Goal: Obtain resource: Obtain resource

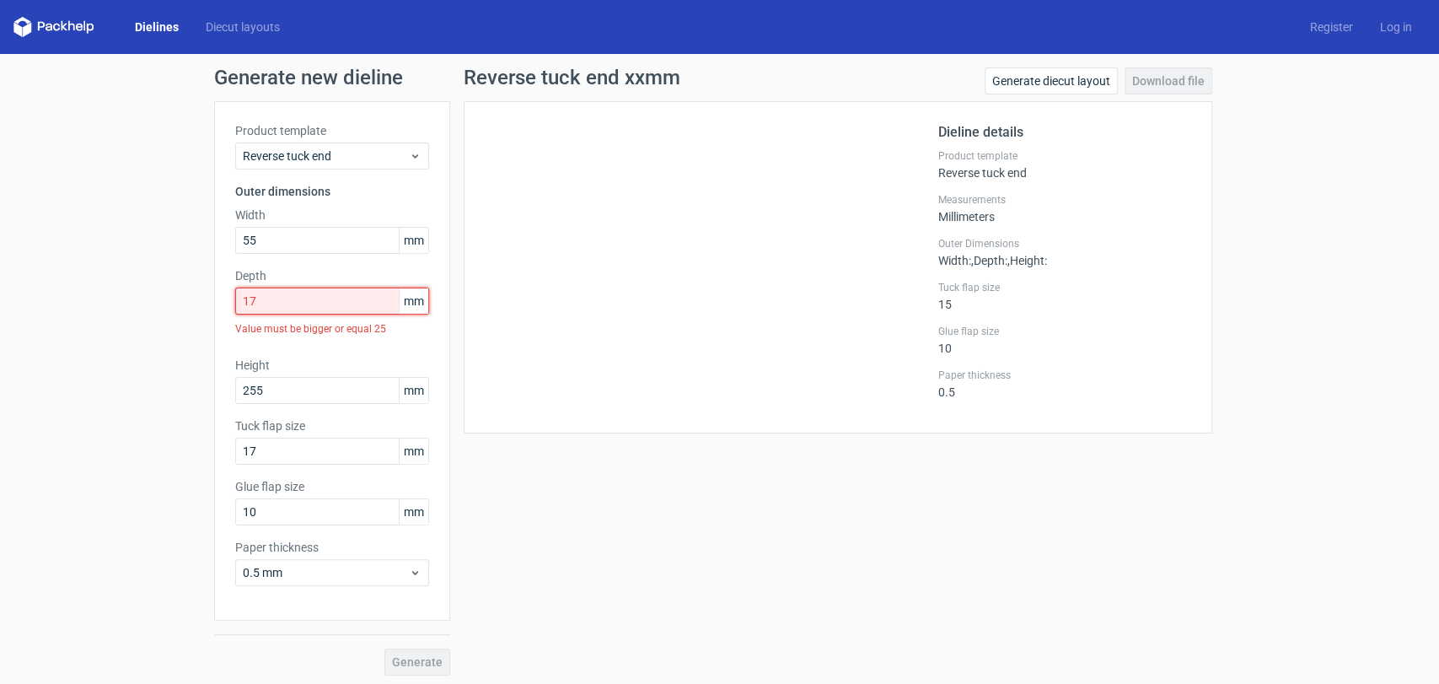
drag, startPoint x: 264, startPoint y: 293, endPoint x: 211, endPoint y: 292, distance: 53.1
click at [214, 292] on div "Product template Reverse tuck end Outer dimensions Width 55 mm Depth 17 mm Valu…" at bounding box center [332, 360] width 236 height 519
drag, startPoint x: 273, startPoint y: 381, endPoint x: 154, endPoint y: 362, distance: 120.4
click at [154, 362] on div "Generate new dieline Product template Reverse tuck end Outer dimensions Width 5…" at bounding box center [719, 371] width 1439 height 635
type input "260"
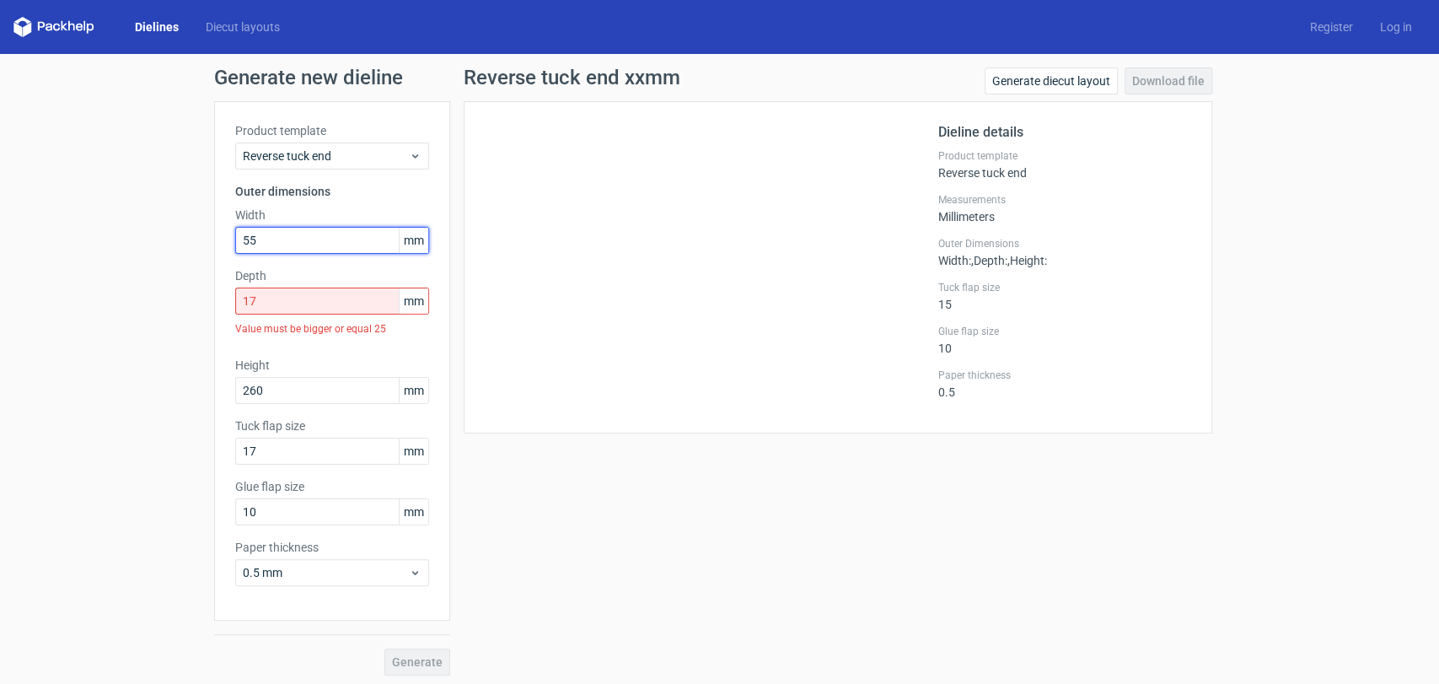
drag, startPoint x: 260, startPoint y: 250, endPoint x: 137, endPoint y: 224, distance: 126.7
click at [138, 224] on div "Generate new dieline Product template Reverse tuck end Outer dimensions Width 5…" at bounding box center [719, 371] width 1439 height 635
type input "170"
drag, startPoint x: 218, startPoint y: 298, endPoint x: 26, endPoint y: 299, distance: 192.2
click at [26, 299] on div "Generate new dieline Product template Reverse tuck end Outer dimensions Width 1…" at bounding box center [719, 371] width 1439 height 635
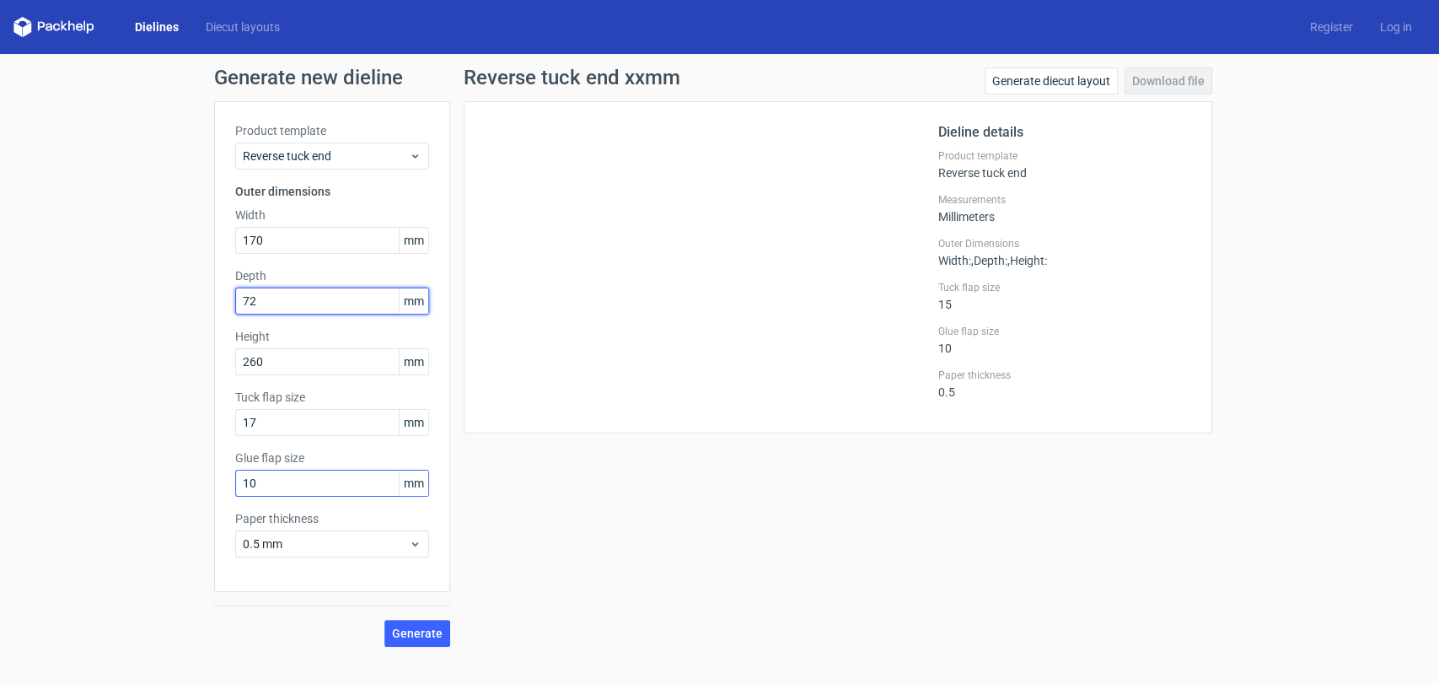
type input "72"
drag, startPoint x: 270, startPoint y: 489, endPoint x: 160, endPoint y: 474, distance: 110.6
click at [160, 474] on div "Generate new dieline Product template Reverse tuck end Outer dimensions Width 1…" at bounding box center [719, 357] width 1439 height 606
type input "15"
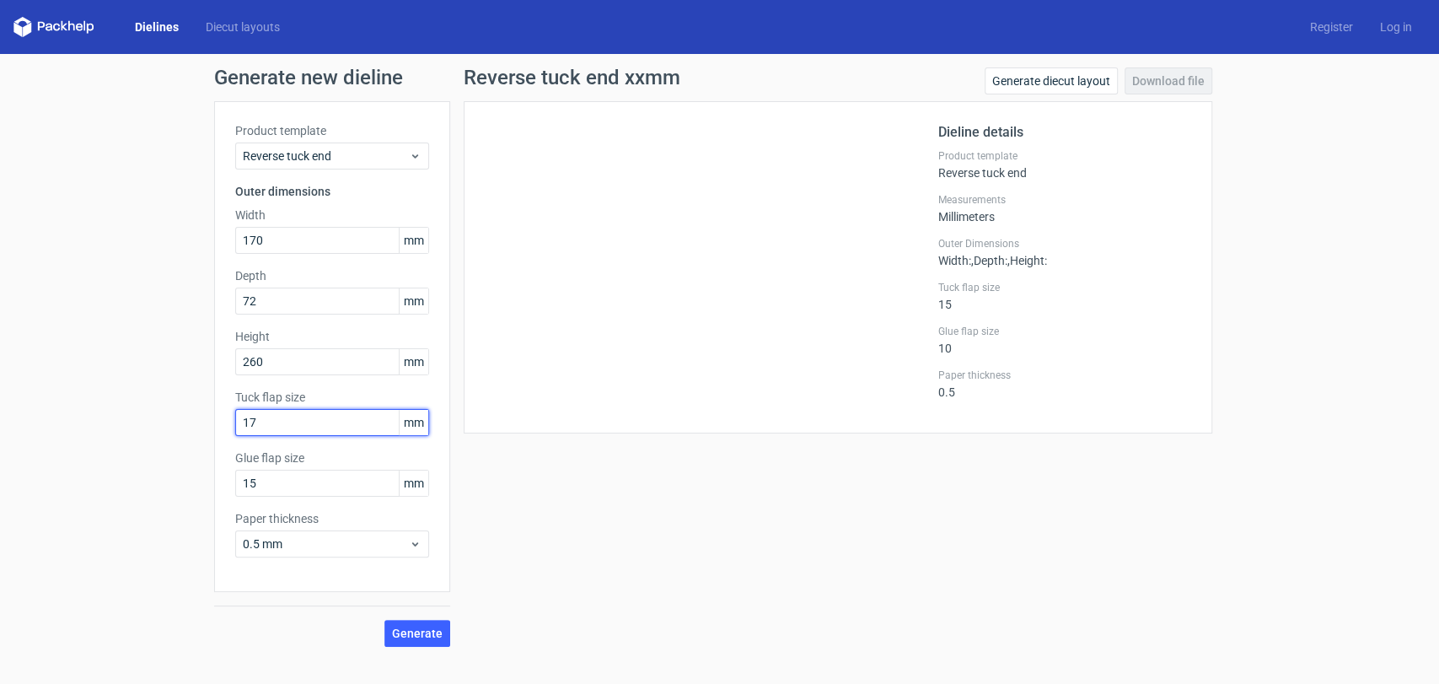
drag, startPoint x: 256, startPoint y: 424, endPoint x: 95, endPoint y: 428, distance: 161.1
click at [97, 429] on div "Generate new dieline Product template Reverse tuck end Outer dimensions Width 1…" at bounding box center [719, 357] width 1439 height 606
type input "20"
click at [435, 635] on span "Generate" at bounding box center [417, 633] width 51 height 12
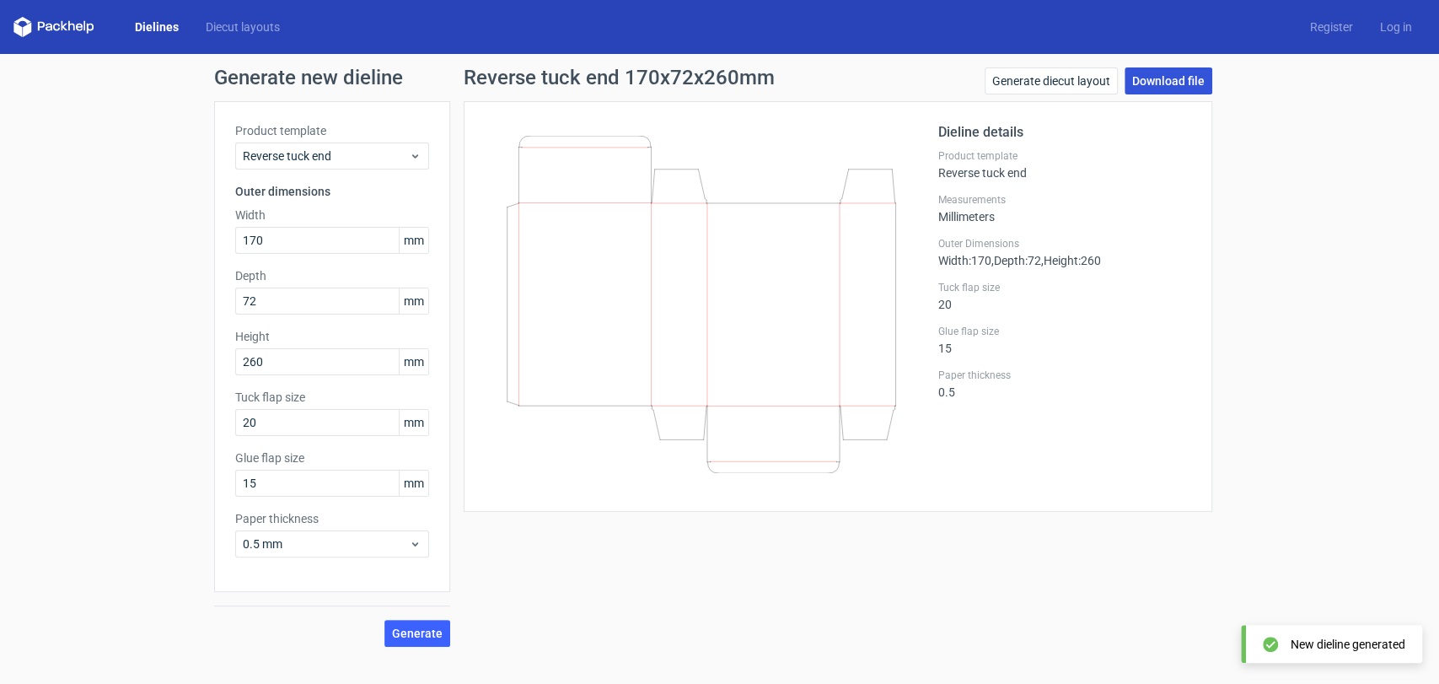
click at [1133, 82] on link "Download file" at bounding box center [1169, 80] width 88 height 27
